Goal: Task Accomplishment & Management: Use online tool/utility

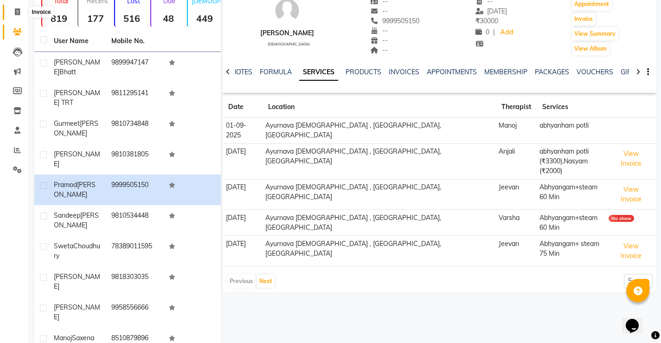
click at [13, 11] on span at bounding box center [17, 12] width 16 height 11
select select "service"
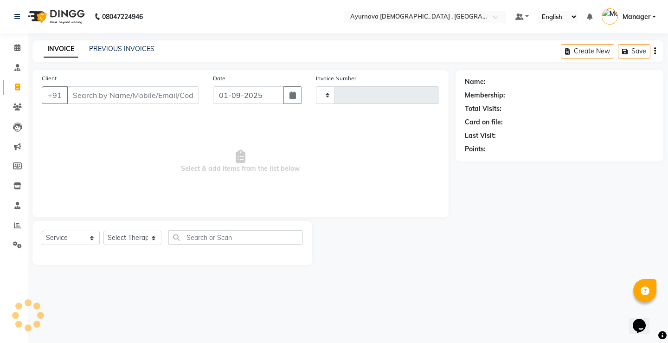
type input "1372"
select select "5587"
click at [19, 49] on icon at bounding box center [17, 47] width 6 height 7
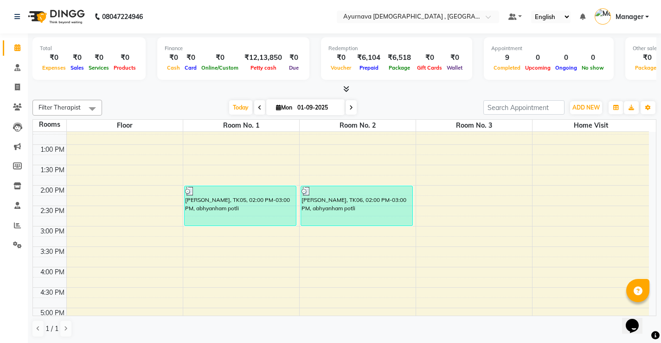
scroll to position [371, 0]
